Goal: Task Accomplishment & Management: Manage account settings

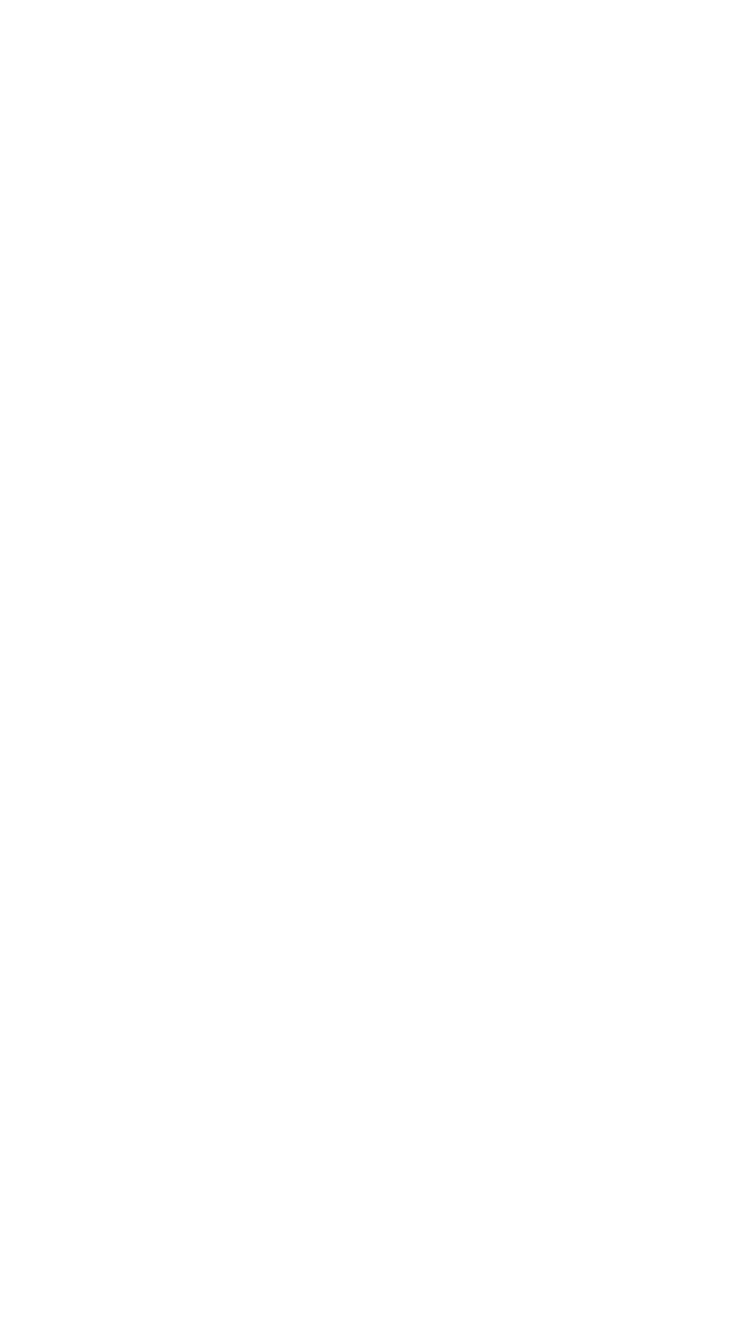
scroll to position [0, 72]
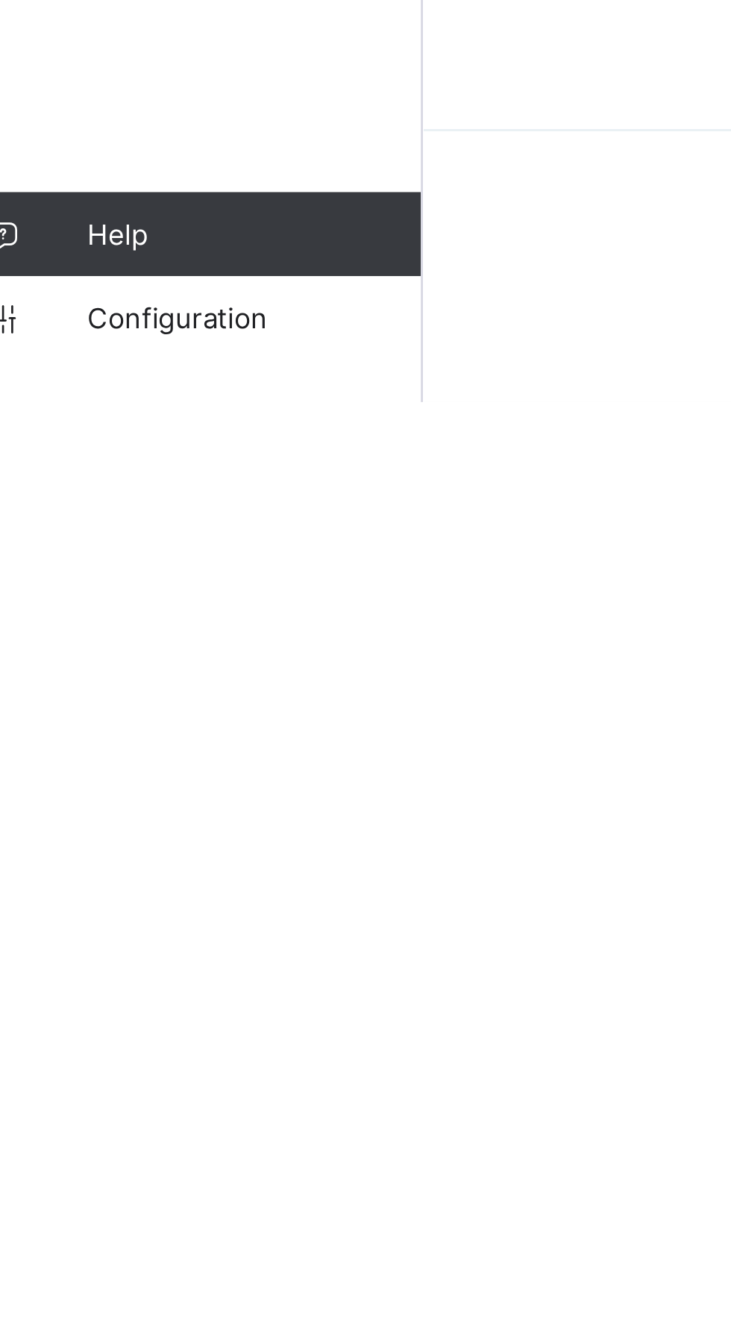
click at [82, 1326] on link "Configuration" at bounding box center [89, 1311] width 178 height 30
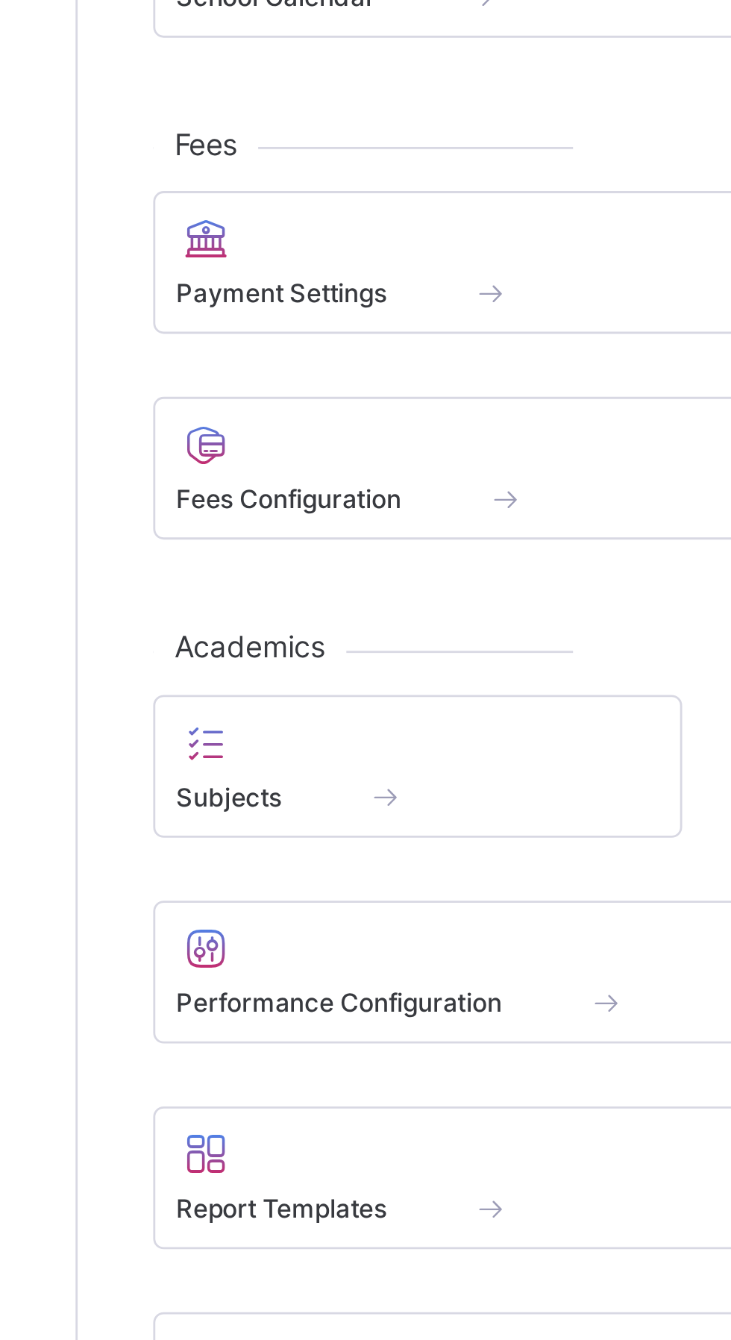
click at [334, 562] on span at bounding box center [331, 555] width 15 height 13
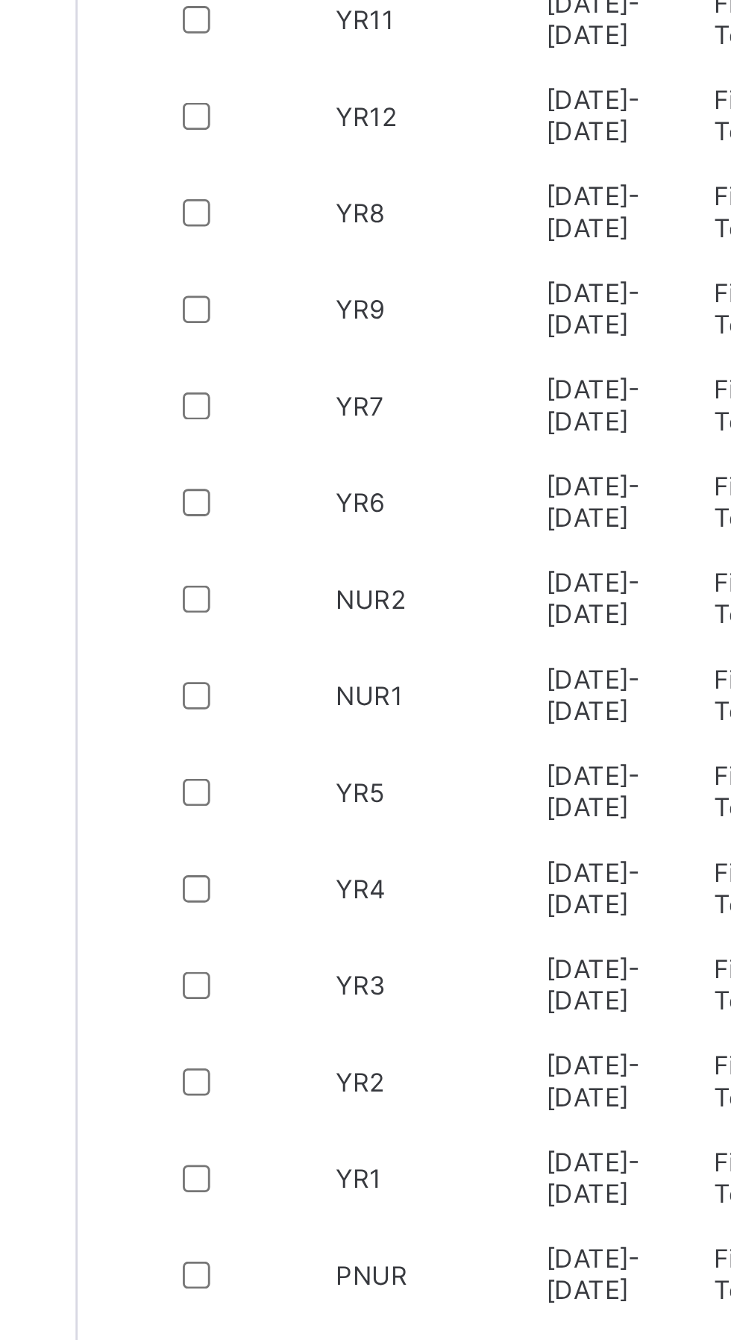
click at [152, 268] on span "Messaging" at bounding box center [119, 269] width 119 height 12
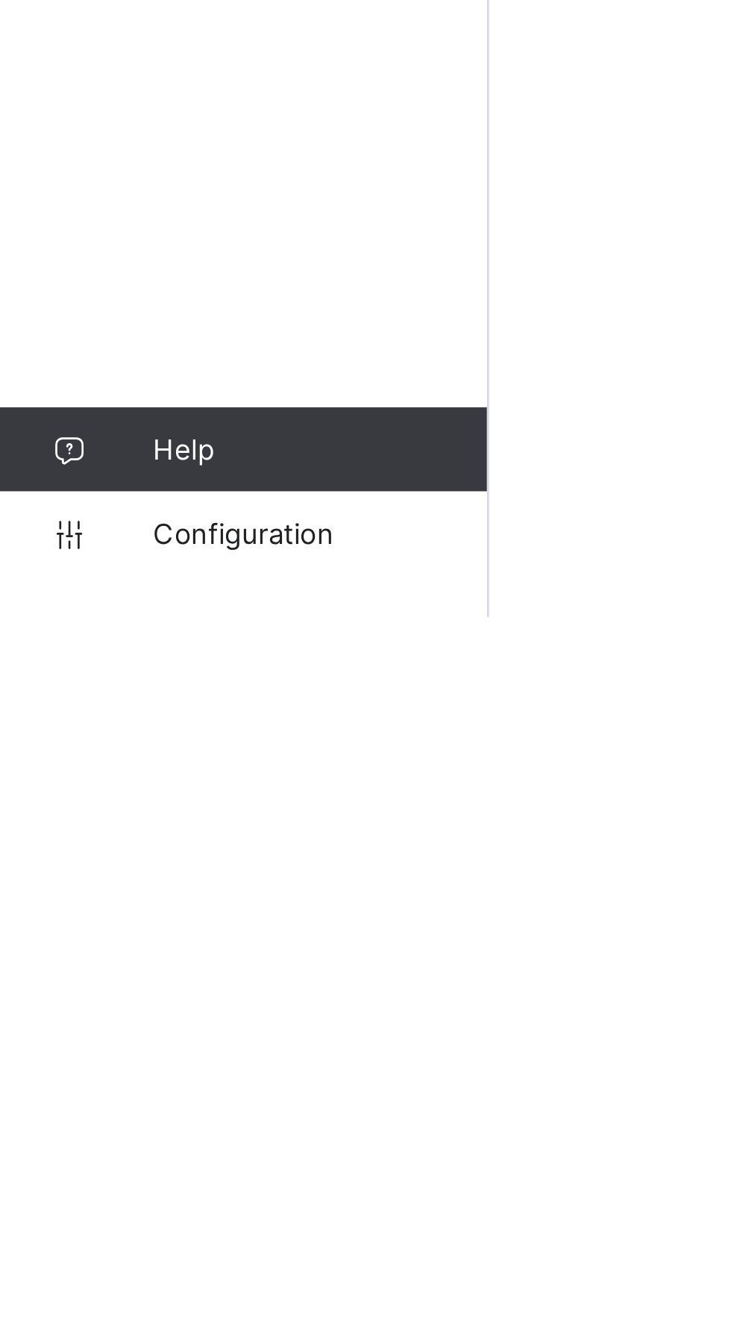
click at [108, 1317] on span "Configuration" at bounding box center [119, 1311] width 119 height 12
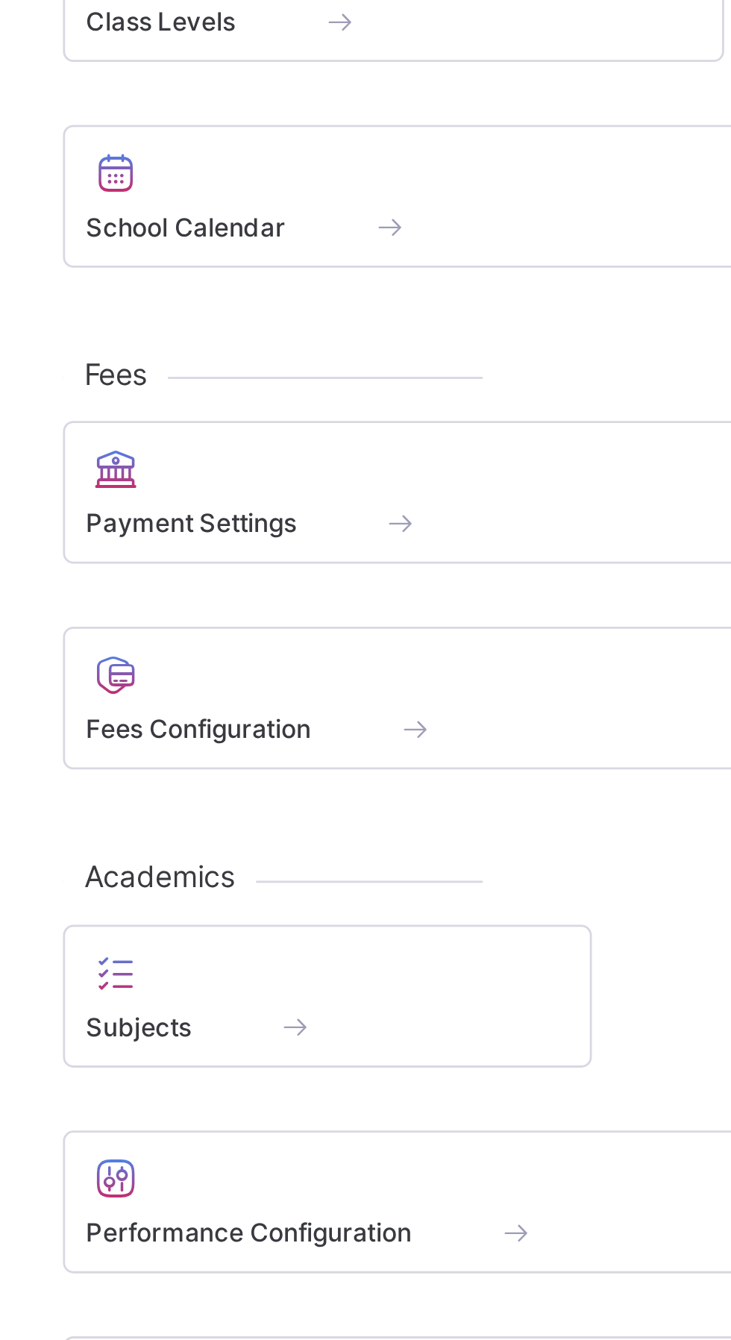
click at [291, 561] on span "Fees Configuration" at bounding box center [254, 555] width 80 height 11
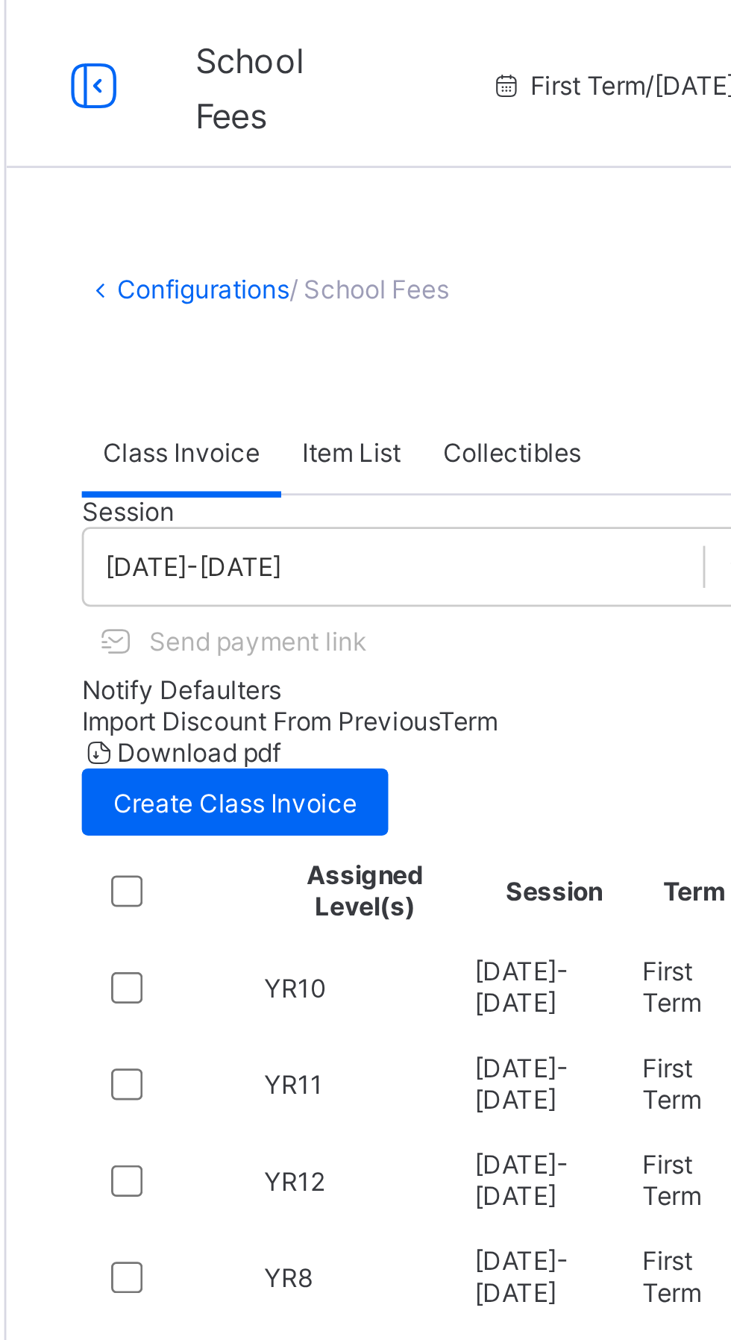
click at [303, 539] on td "YR7" at bounding box center [306, 522] width 73 height 33
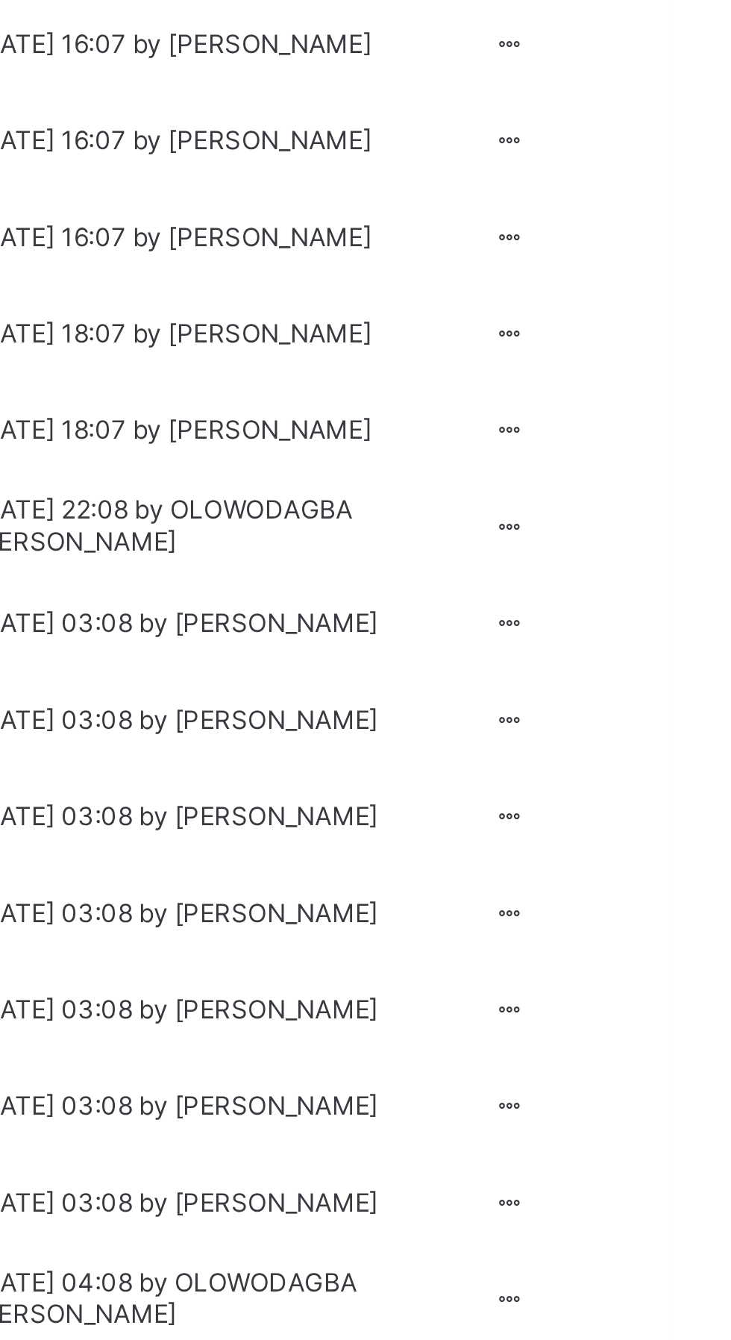
click at [673, 528] on div at bounding box center [673, 522] width 13 height 11
click at [0, 0] on div "Edit Invoice" at bounding box center [0, 0] width 0 height 0
